Goal: Register for event/course

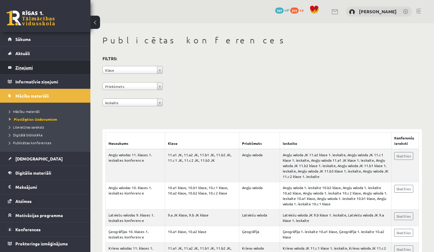
click at [22, 68] on legend "Ziņojumi 0" at bounding box center [48, 68] width 67 height 14
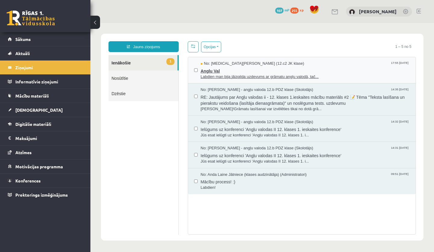
click at [288, 68] on span "Anglu Val" at bounding box center [305, 71] width 209 height 8
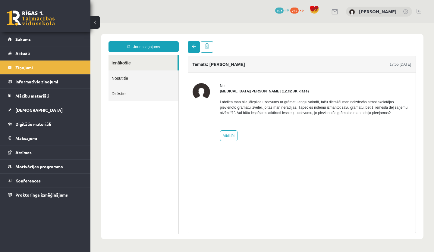
click at [194, 50] on link at bounding box center [194, 46] width 12 height 11
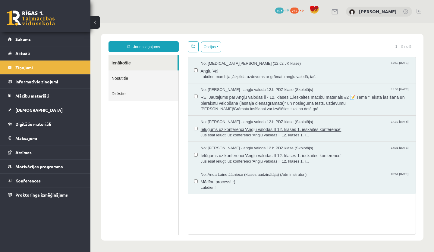
click at [233, 125] on span "Ielūgums uz konferenci 'Angļu valodas II 12. klases 1. ieskaites konference'" at bounding box center [305, 129] width 209 height 8
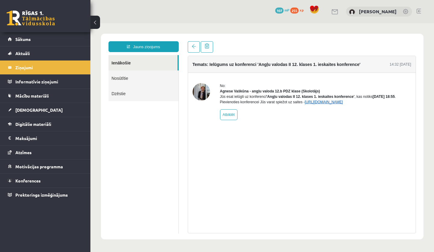
click at [343, 104] on link "[URL][DOMAIN_NAME]" at bounding box center [324, 102] width 38 height 4
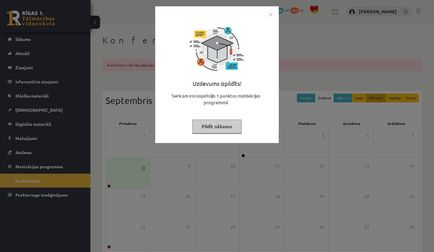
click at [210, 125] on button "Pildīt nākamo" at bounding box center [216, 127] width 49 height 14
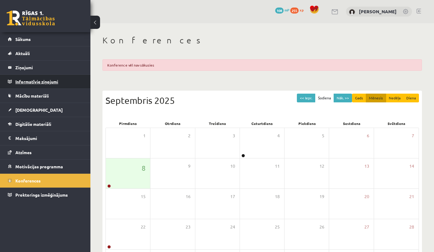
click at [36, 83] on legend "Informatīvie ziņojumi 0" at bounding box center [48, 82] width 67 height 14
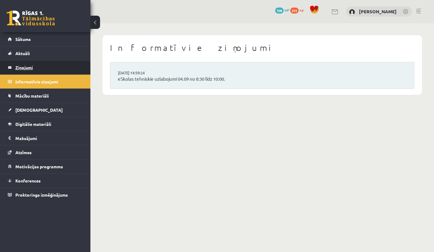
click at [31, 68] on legend "Ziņojumi 0" at bounding box center [48, 68] width 67 height 14
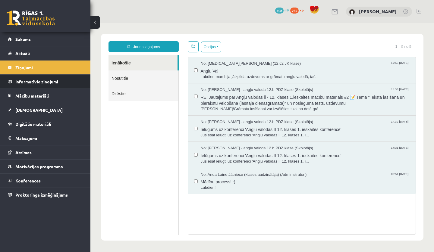
click at [66, 84] on legend "Informatīvie ziņojumi 0" at bounding box center [48, 82] width 67 height 14
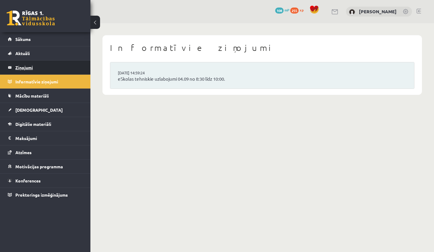
click at [70, 67] on legend "Ziņojumi 0" at bounding box center [48, 68] width 67 height 14
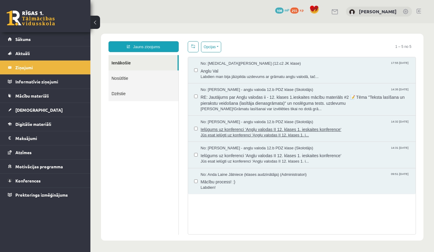
click at [283, 130] on span "Ielūgums uz konferenci 'Angļu valodas II 12. klases 1. ieskaites konference'" at bounding box center [305, 129] width 209 height 8
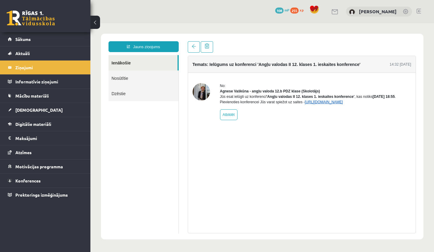
click at [343, 104] on link "[URL][DOMAIN_NAME]" at bounding box center [324, 102] width 38 height 4
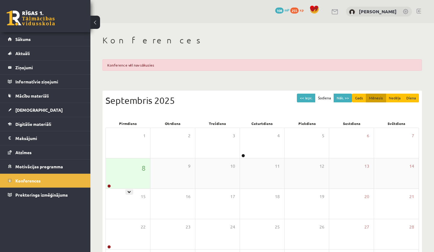
click at [125, 175] on div "8" at bounding box center [128, 173] width 44 height 30
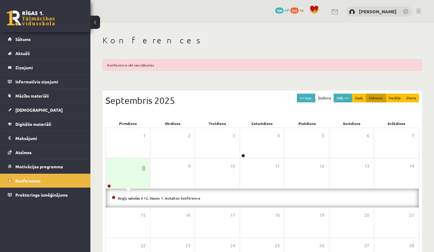
click at [136, 195] on li "Angļu valodas II 12. klases 1. ieskaites konference" at bounding box center [262, 198] width 301 height 7
click at [147, 198] on link "Angļu valodas II 12. klases 1. ieskaites konference" at bounding box center [159, 198] width 83 height 5
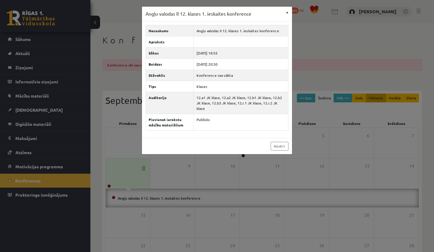
click at [286, 14] on button "×" at bounding box center [287, 12] width 10 height 11
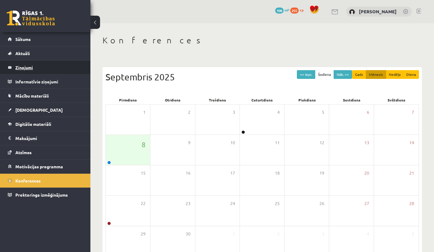
click at [25, 69] on legend "Ziņojumi 0" at bounding box center [48, 68] width 67 height 14
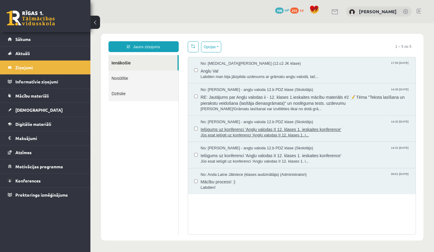
click at [315, 130] on span "Ielūgums uz konferenci 'Angļu valodas II 12. klases 1. ieskaites konference'" at bounding box center [305, 129] width 209 height 8
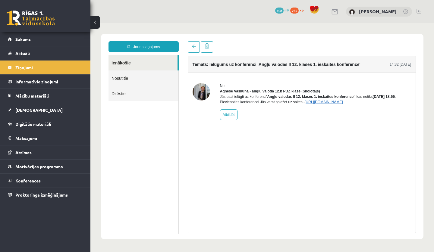
click at [339, 104] on link "[URL][DOMAIN_NAME]" at bounding box center [324, 102] width 38 height 4
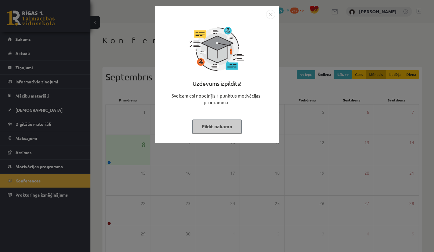
click at [225, 127] on button "Pildīt nākamo" at bounding box center [216, 127] width 49 height 14
